Goal: Navigation & Orientation: Find specific page/section

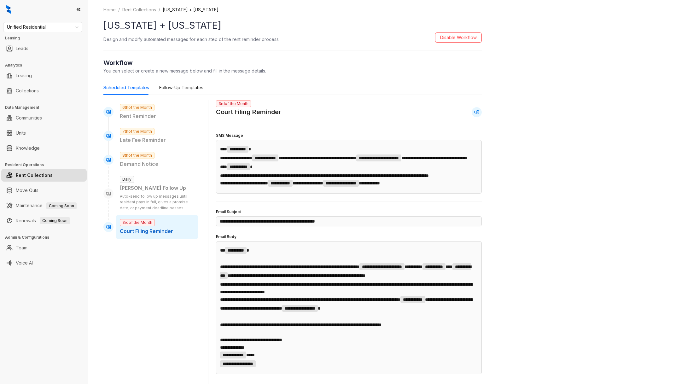
click at [55, 33] on div "Unified Residential Leasing Leads Analytics Leasing Collections Data Management…" at bounding box center [44, 192] width 88 height 384
click at [54, 29] on span "Unified Residential" at bounding box center [43, 26] width 72 height 9
type input "*****"
click at [51, 35] on div "Oakwood Management" at bounding box center [42, 40] width 77 height 10
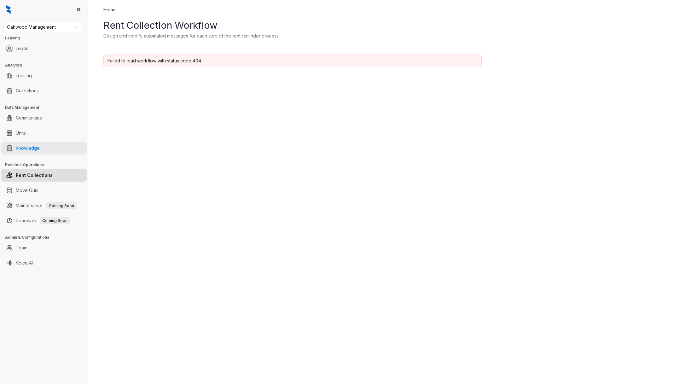
click at [40, 146] on link "Knowledge" at bounding box center [28, 148] width 24 height 13
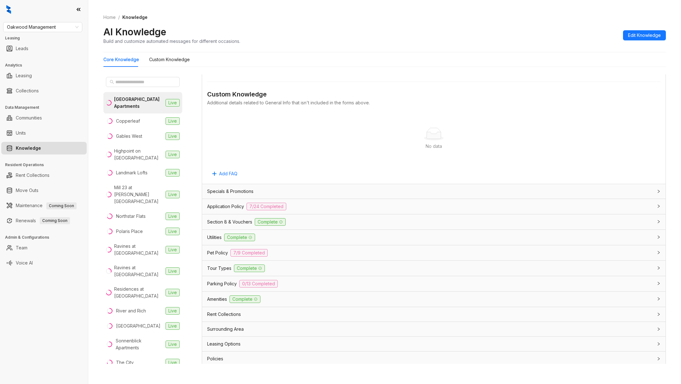
scroll to position [20, 0]
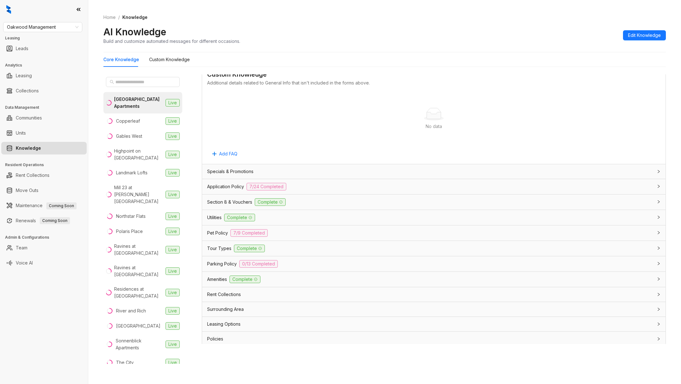
click at [219, 187] on span "Application Policy" at bounding box center [225, 186] width 37 height 7
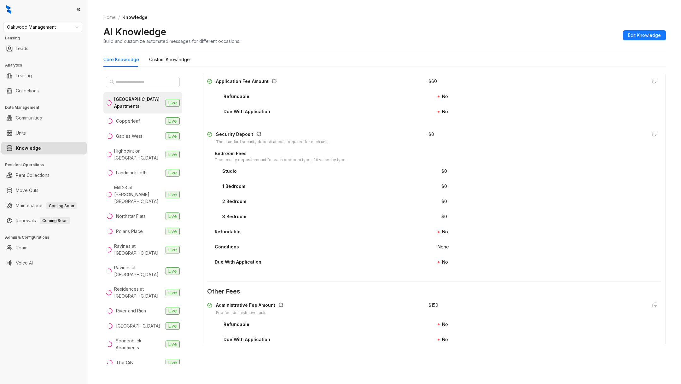
scroll to position [678, 0]
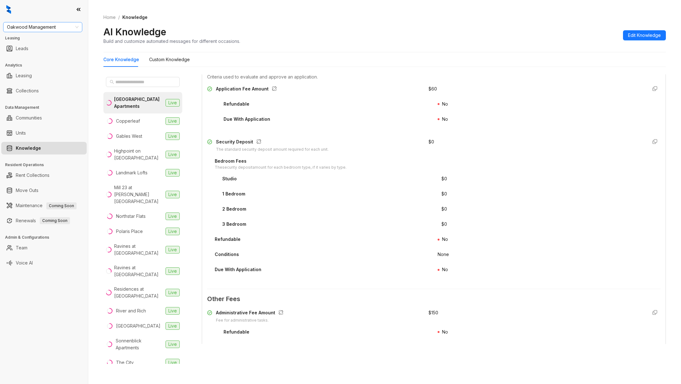
click at [31, 31] on span "Oakwood Management" at bounding box center [43, 26] width 72 height 9
type input "****"
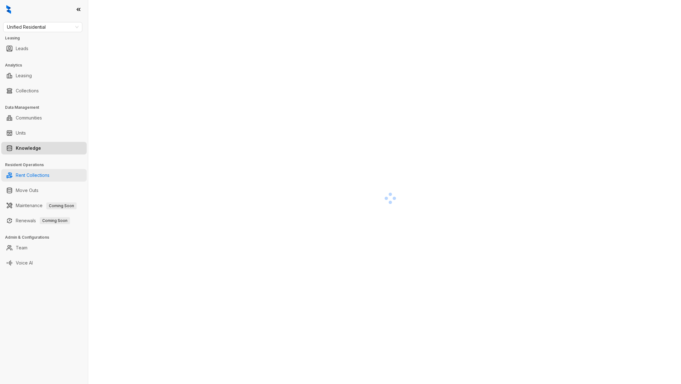
click at [45, 171] on link "Rent Collections" at bounding box center [33, 175] width 34 height 13
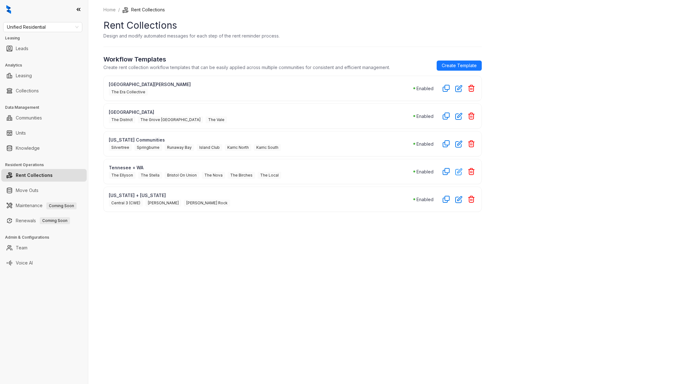
click at [459, 174] on button "button" at bounding box center [459, 171] width 10 height 10
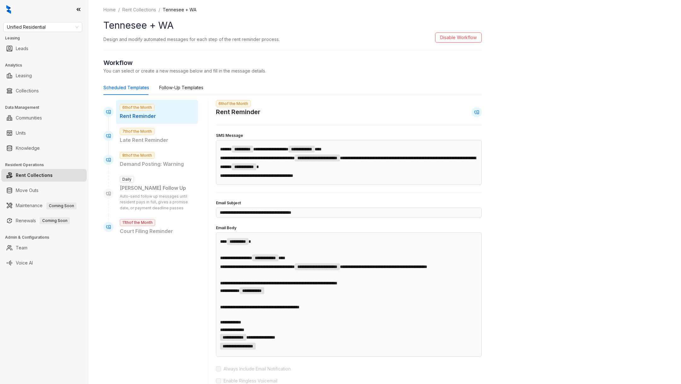
click at [165, 114] on p "Rent Reminder" at bounding box center [157, 116] width 74 height 8
click at [164, 126] on div "7th of the Month Late Rent Reminder" at bounding box center [157, 136] width 82 height 24
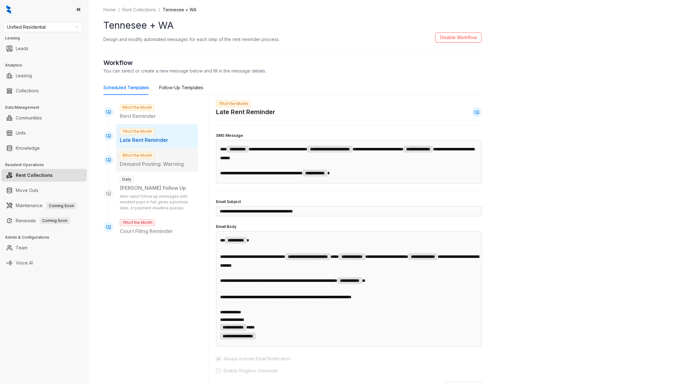
click at [164, 166] on p "Demand Posting: Warning" at bounding box center [157, 164] width 74 height 8
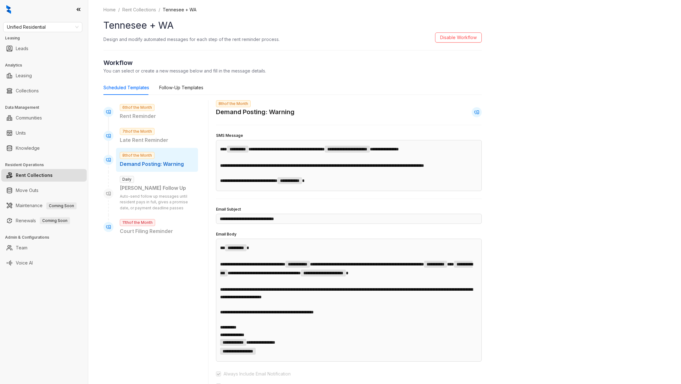
click at [164, 189] on div "[PERSON_NAME] Follow Up" at bounding box center [157, 188] width 74 height 8
click at [159, 224] on div "11th of the Month Court Filing Reminder" at bounding box center [157, 227] width 82 height 24
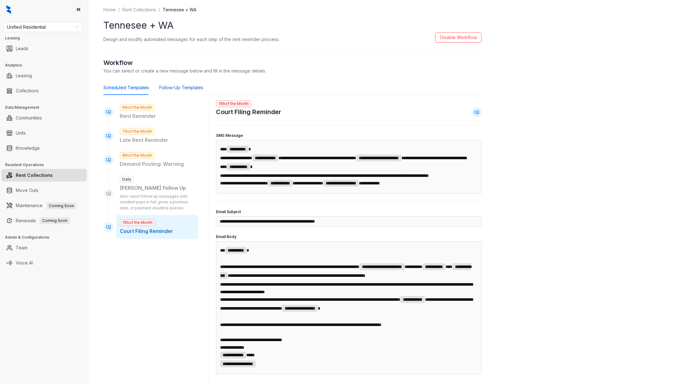
click at [165, 88] on div "Follow-Up Templates" at bounding box center [181, 87] width 44 height 7
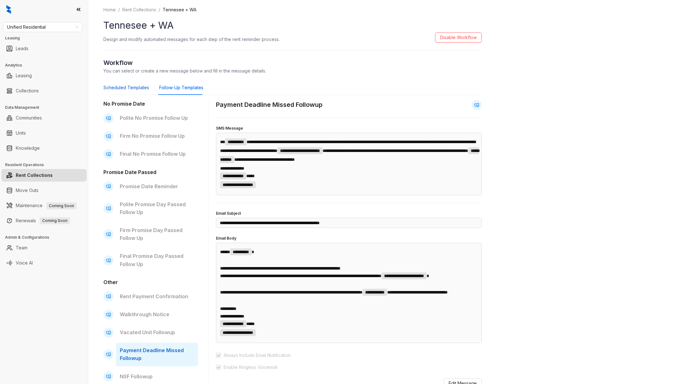
click at [132, 89] on div "Scheduled Templates" at bounding box center [126, 87] width 46 height 7
type input "**********"
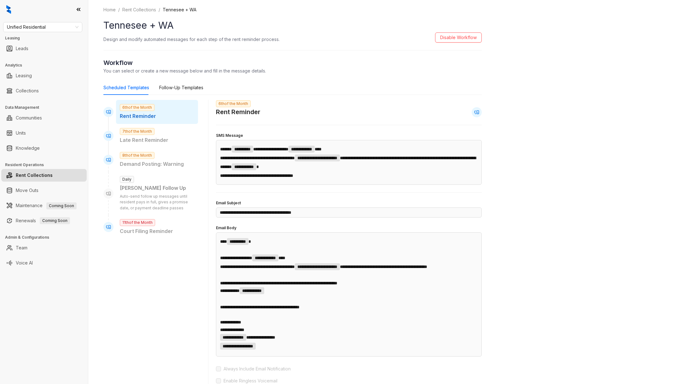
click at [30, 176] on link "Rent Collections" at bounding box center [34, 175] width 37 height 13
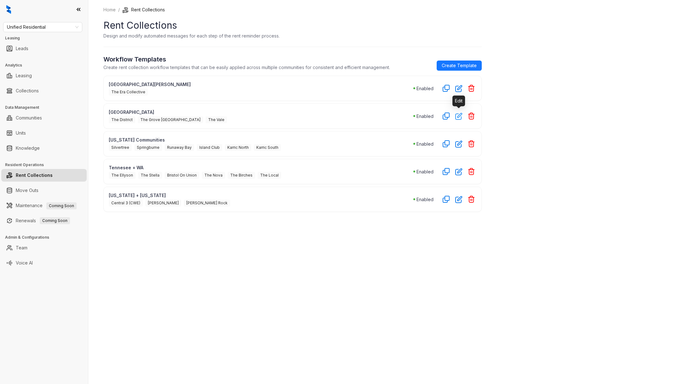
click at [459, 116] on icon "button" at bounding box center [458, 116] width 6 height 6
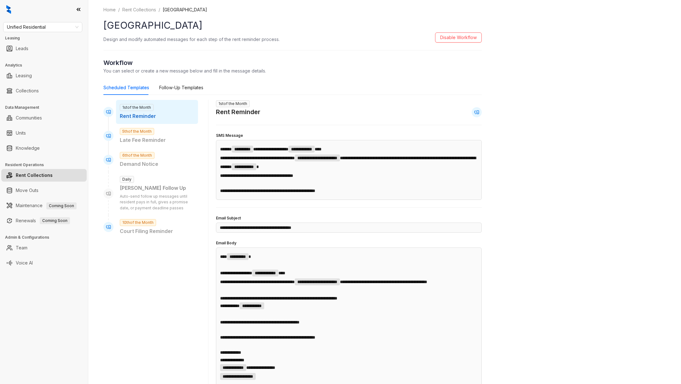
click at [46, 173] on link "Rent Collections" at bounding box center [34, 175] width 37 height 13
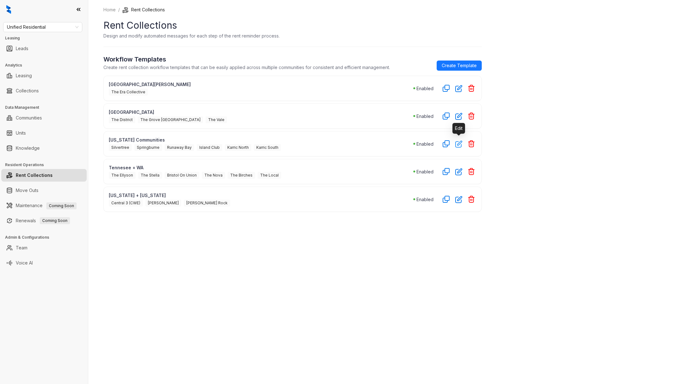
click at [460, 141] on icon "button" at bounding box center [458, 143] width 7 height 7
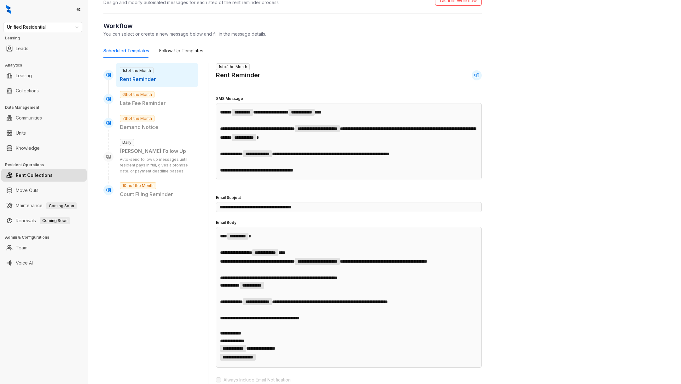
scroll to position [50, 0]
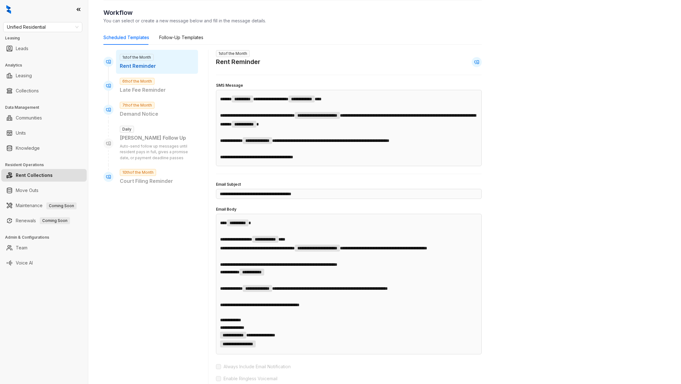
click at [53, 171] on link "Rent Collections" at bounding box center [34, 175] width 37 height 13
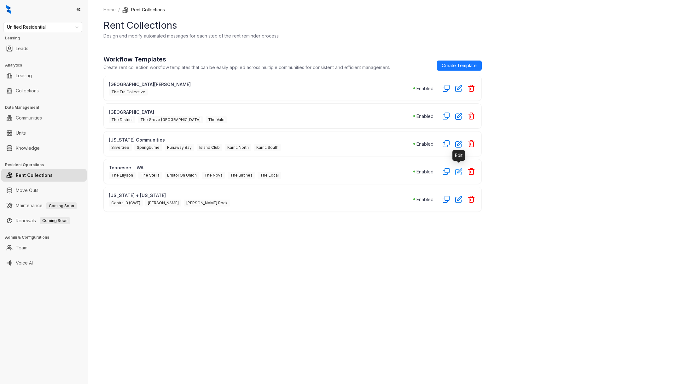
click at [457, 173] on button "button" at bounding box center [459, 171] width 10 height 10
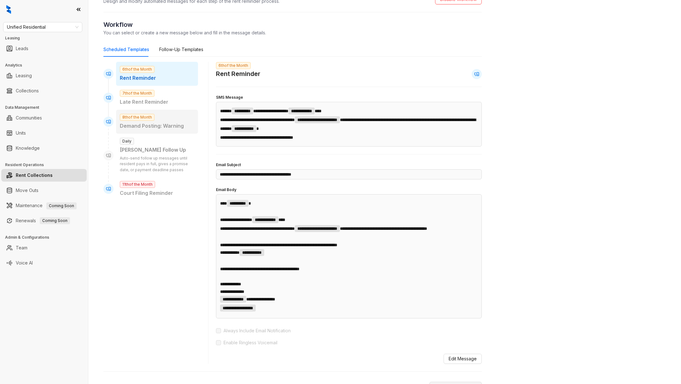
scroll to position [40, 0]
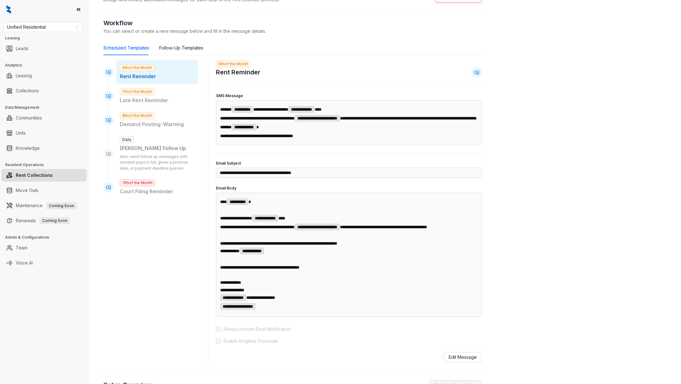
click at [53, 172] on link "Rent Collections" at bounding box center [34, 175] width 37 height 13
